Goal: Obtain resource: Download file/media

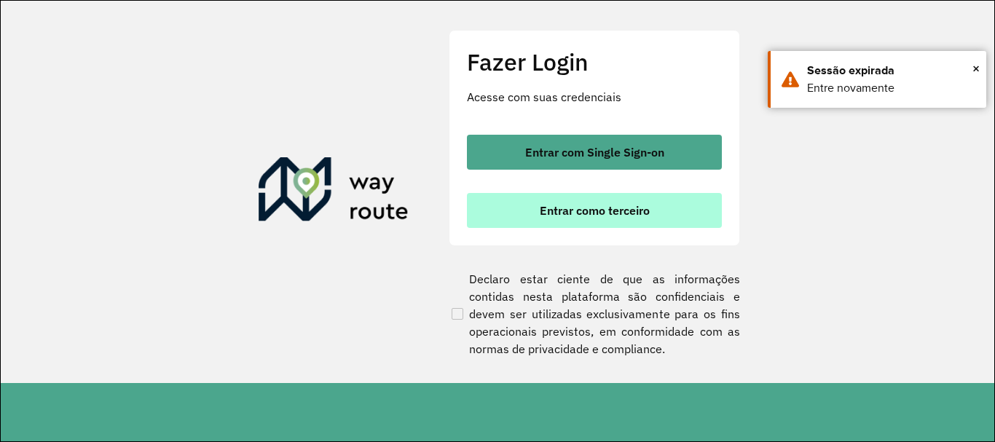
click at [558, 219] on button "Entrar como terceiro" at bounding box center [594, 210] width 255 height 35
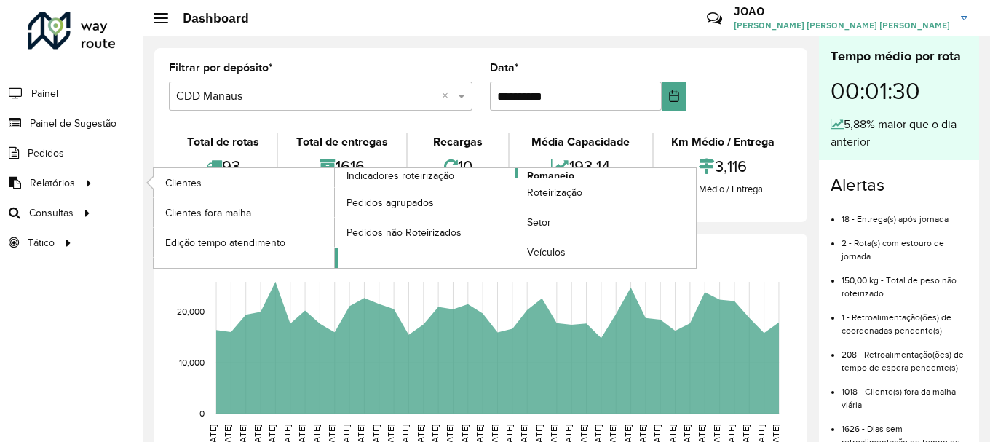
click at [539, 174] on span "Romaneio" at bounding box center [550, 175] width 47 height 15
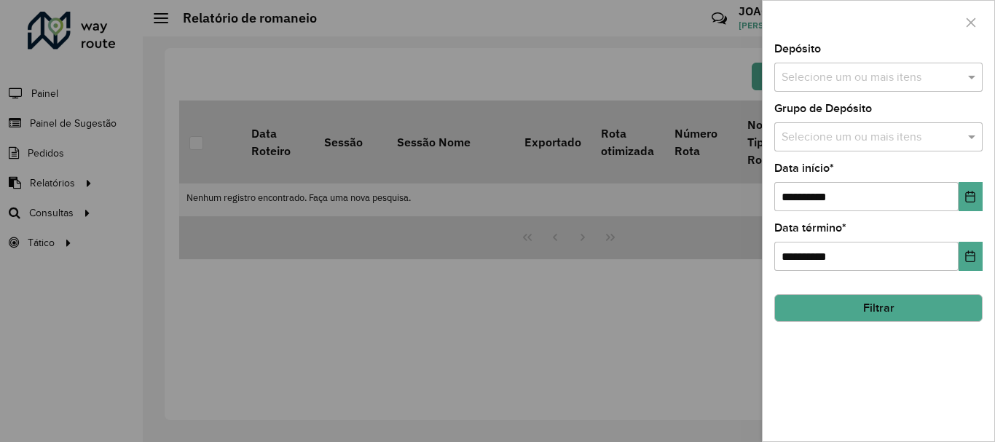
click at [831, 83] on input "text" at bounding box center [871, 77] width 186 height 17
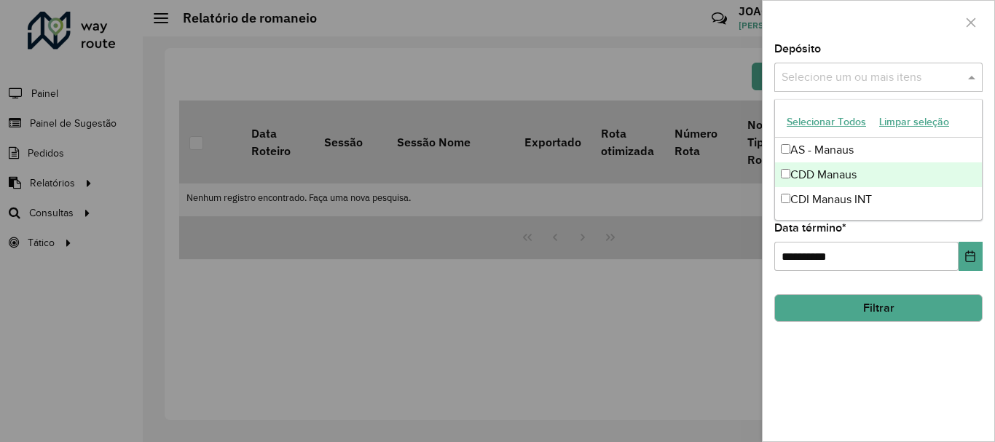
click at [841, 171] on div "CDD Manaus" at bounding box center [878, 174] width 207 height 25
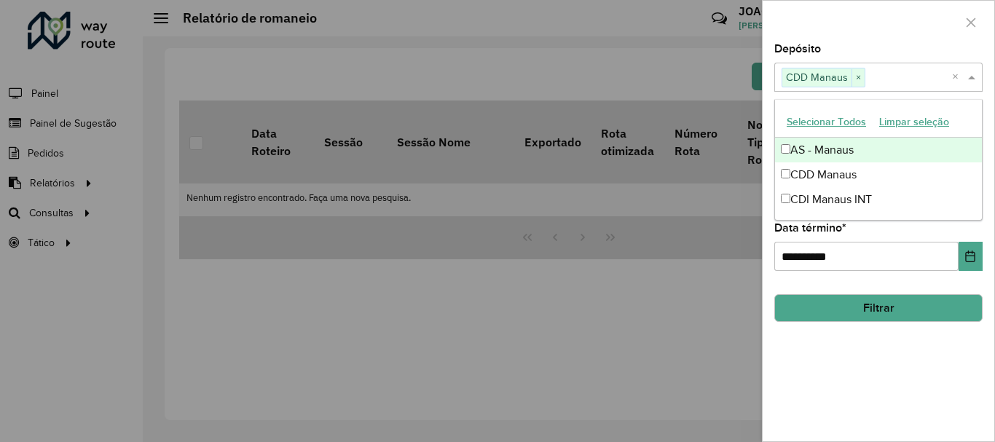
click at [875, 33] on div at bounding box center [878, 22] width 232 height 43
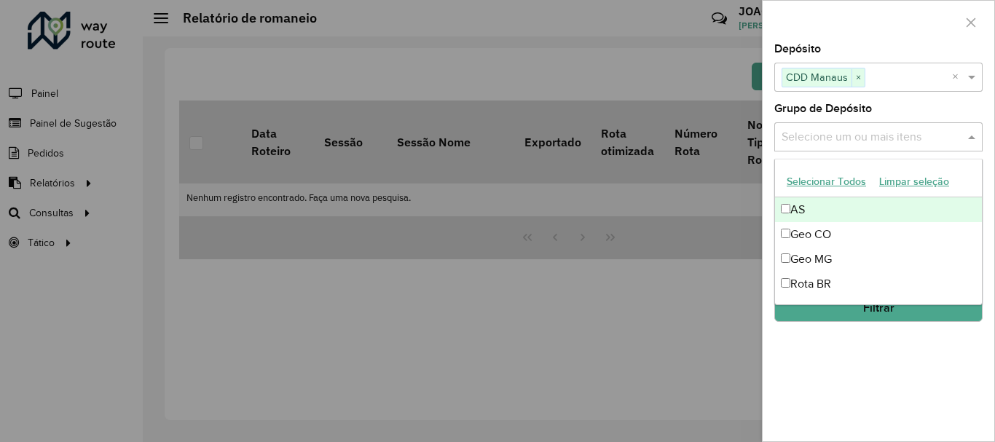
click at [863, 139] on input "text" at bounding box center [871, 137] width 186 height 17
click at [940, 106] on div "Grupo de Depósito Selecione um ou mais itens Geo CO × AS × ×" at bounding box center [878, 127] width 208 height 48
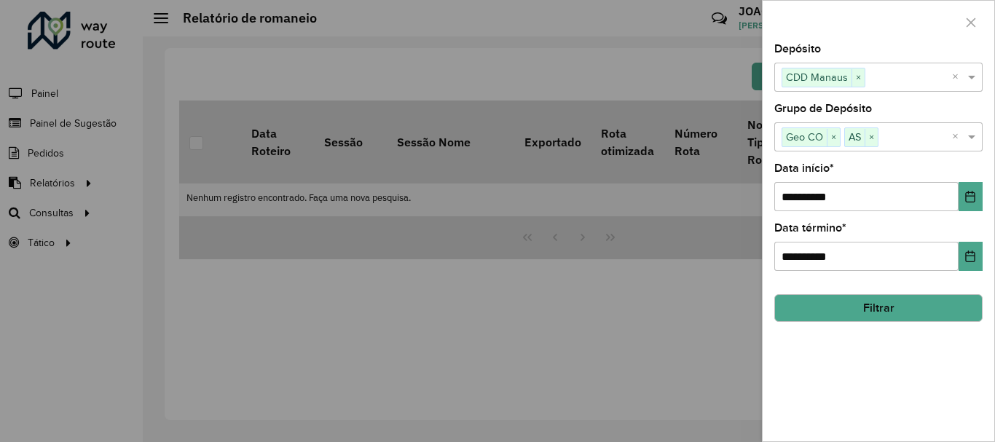
click at [880, 303] on button "Filtrar" at bounding box center [878, 308] width 208 height 28
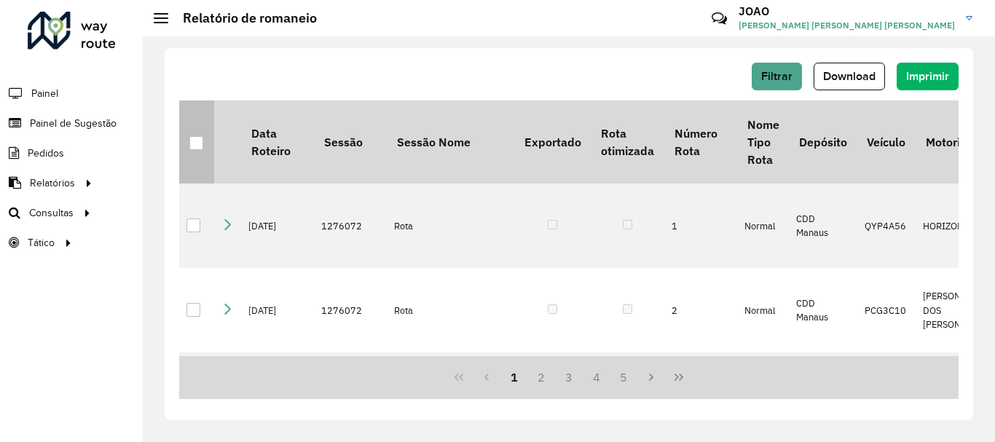
click at [195, 147] on div at bounding box center [196, 143] width 14 height 14
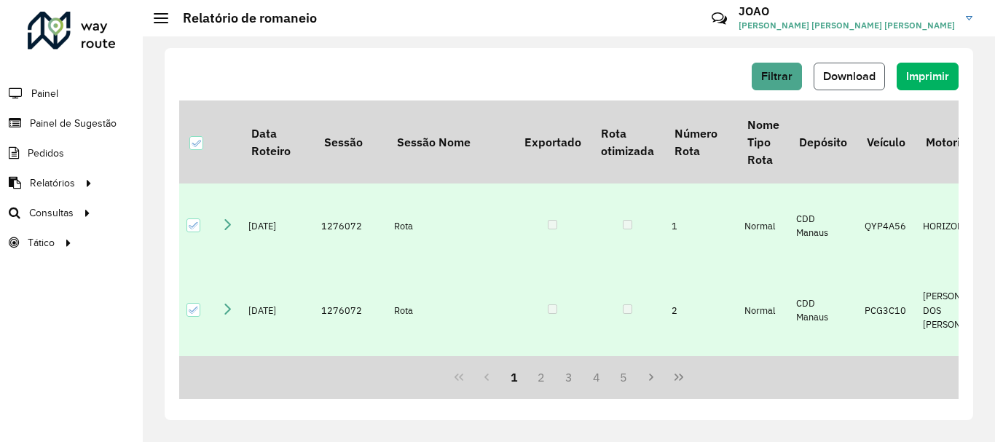
click at [849, 79] on span "Download" at bounding box center [849, 76] width 52 height 12
click at [195, 149] on div at bounding box center [196, 143] width 14 height 14
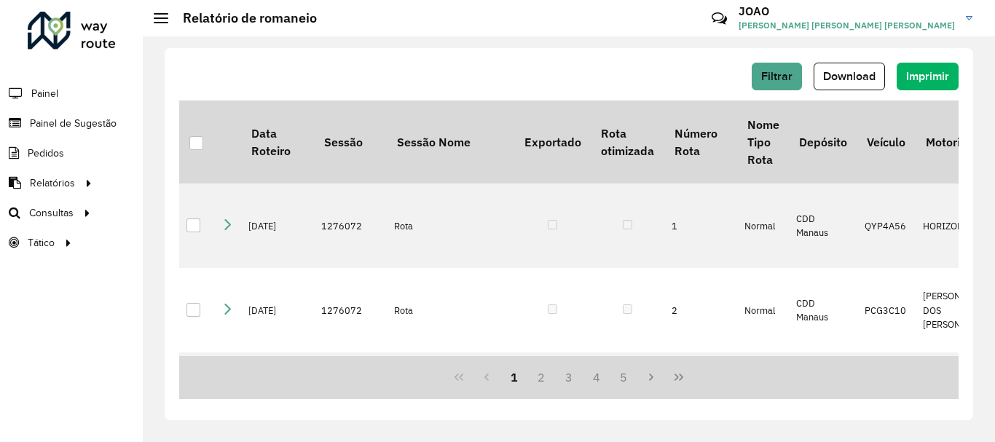
click at [350, 58] on div "Filtrar Download Imprimir Data Roteiro Sessão Sessão Nome Exportado Rota otimiz…" at bounding box center [569, 234] width 808 height 372
